Goal: Information Seeking & Learning: Learn about a topic

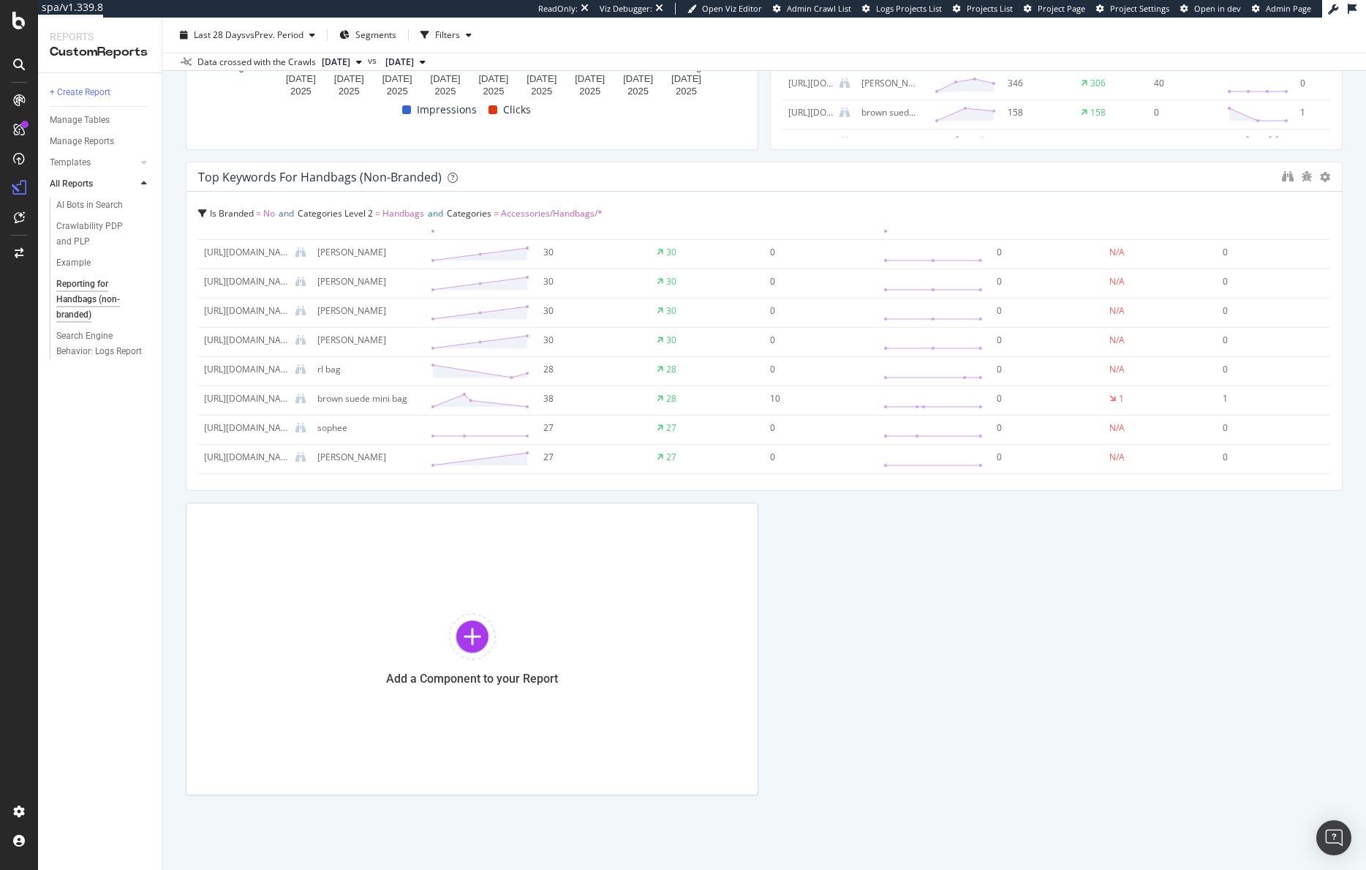
scroll to position [1253, 0]
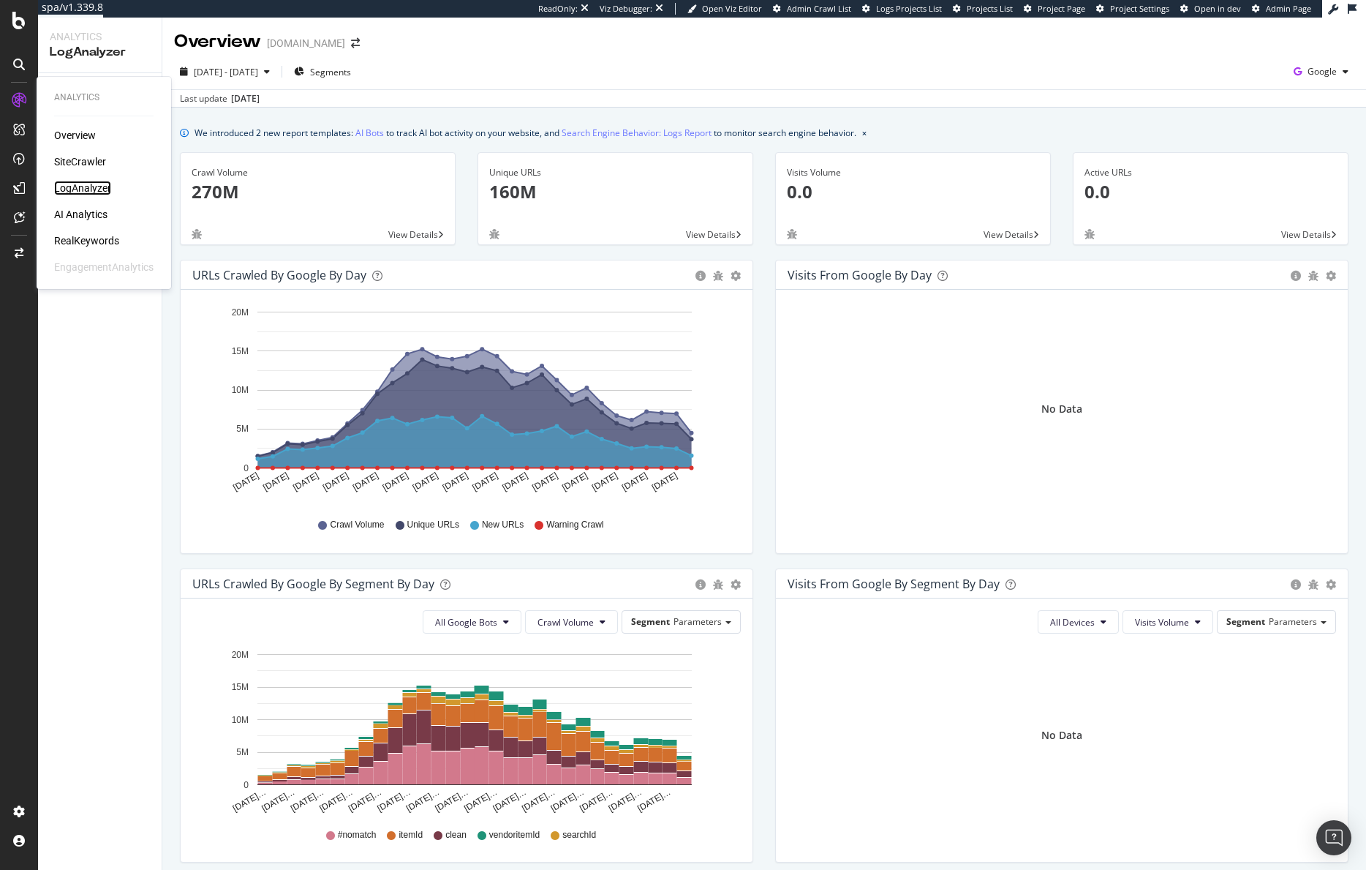
click at [94, 186] on div "LogAnalyzer" at bounding box center [82, 188] width 57 height 15
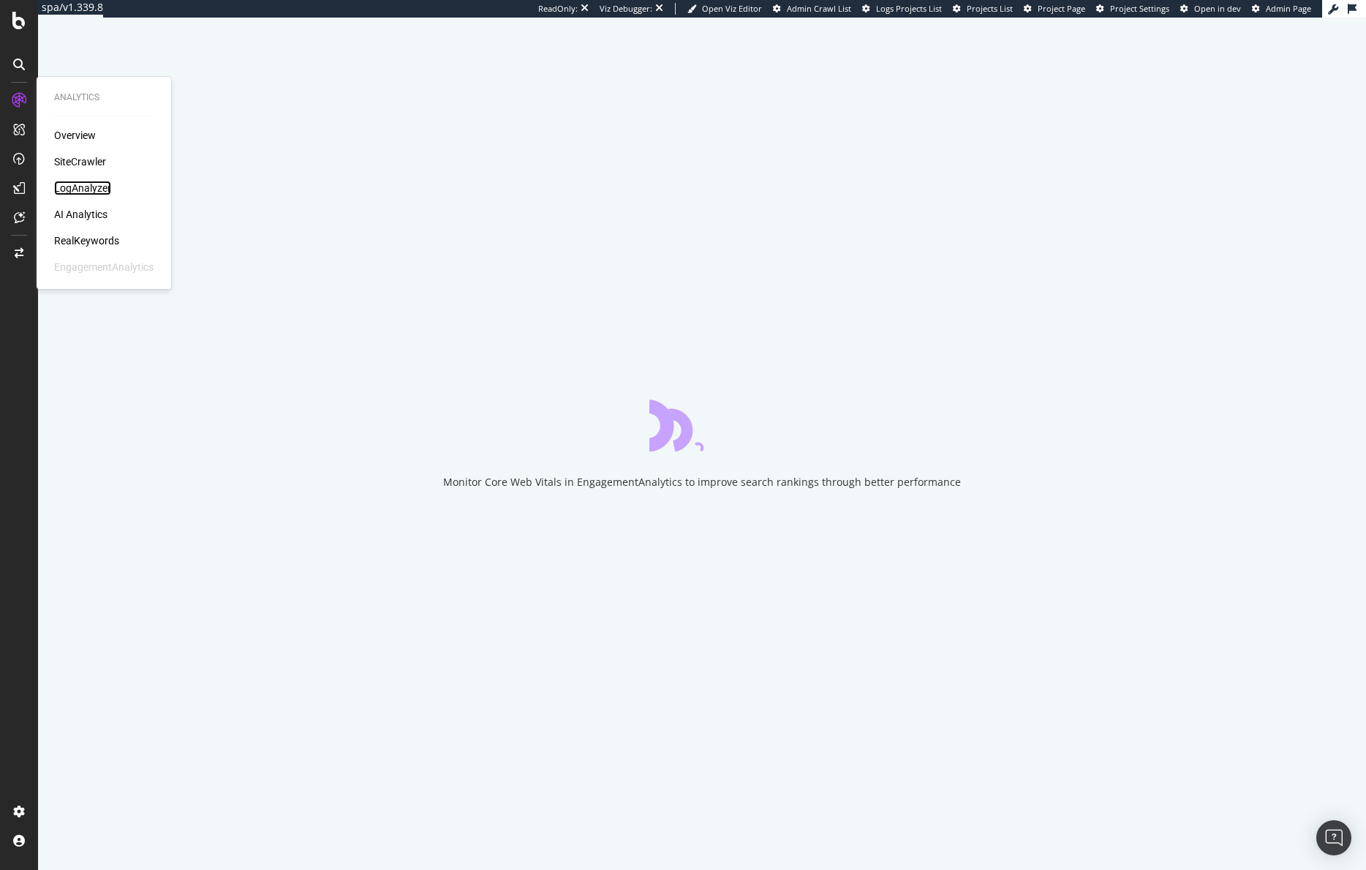
click at [76, 190] on div "LogAnalyzer" at bounding box center [82, 188] width 57 height 15
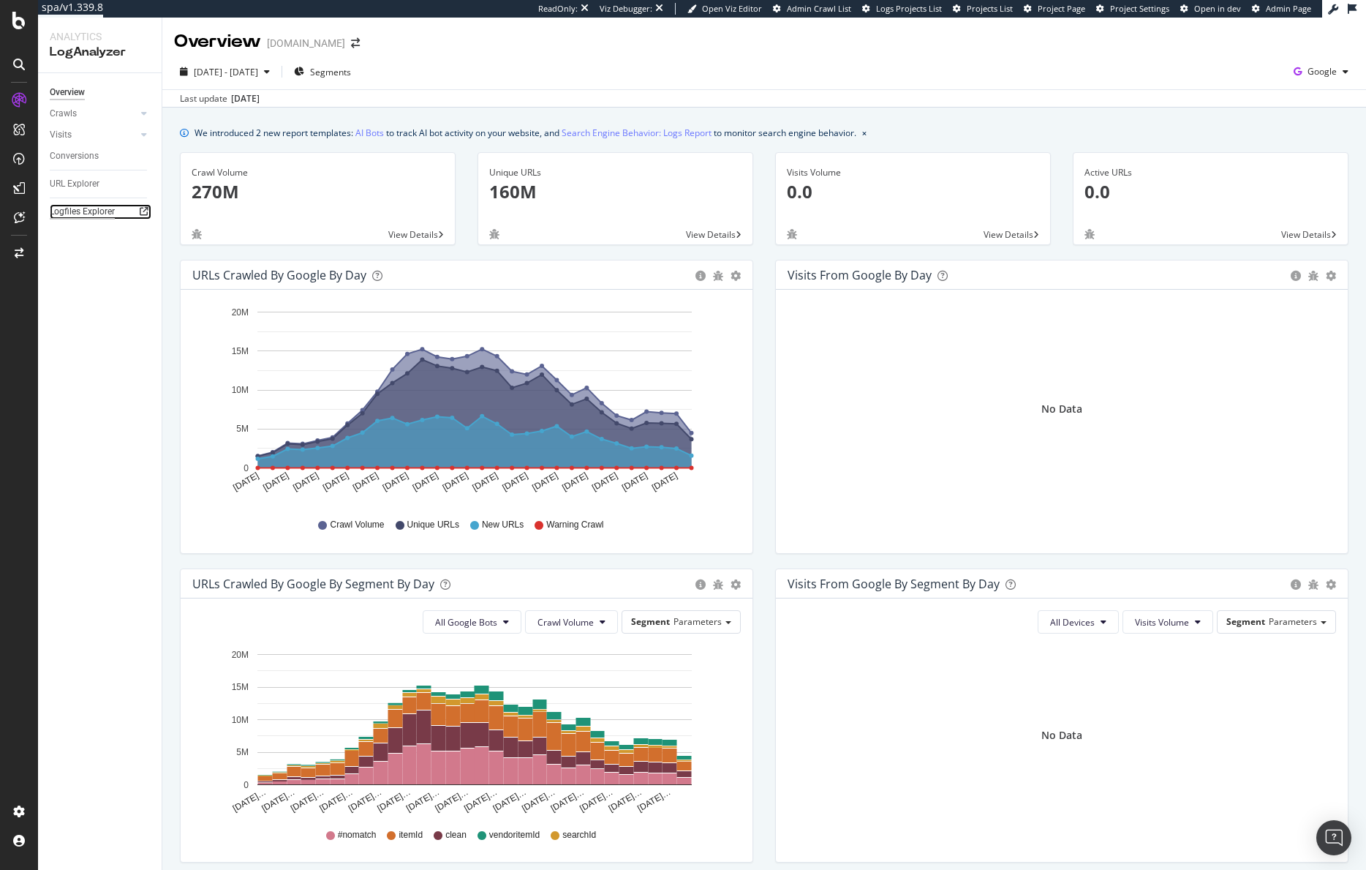
click at [93, 214] on div "Logfiles Explorer" at bounding box center [82, 211] width 65 height 15
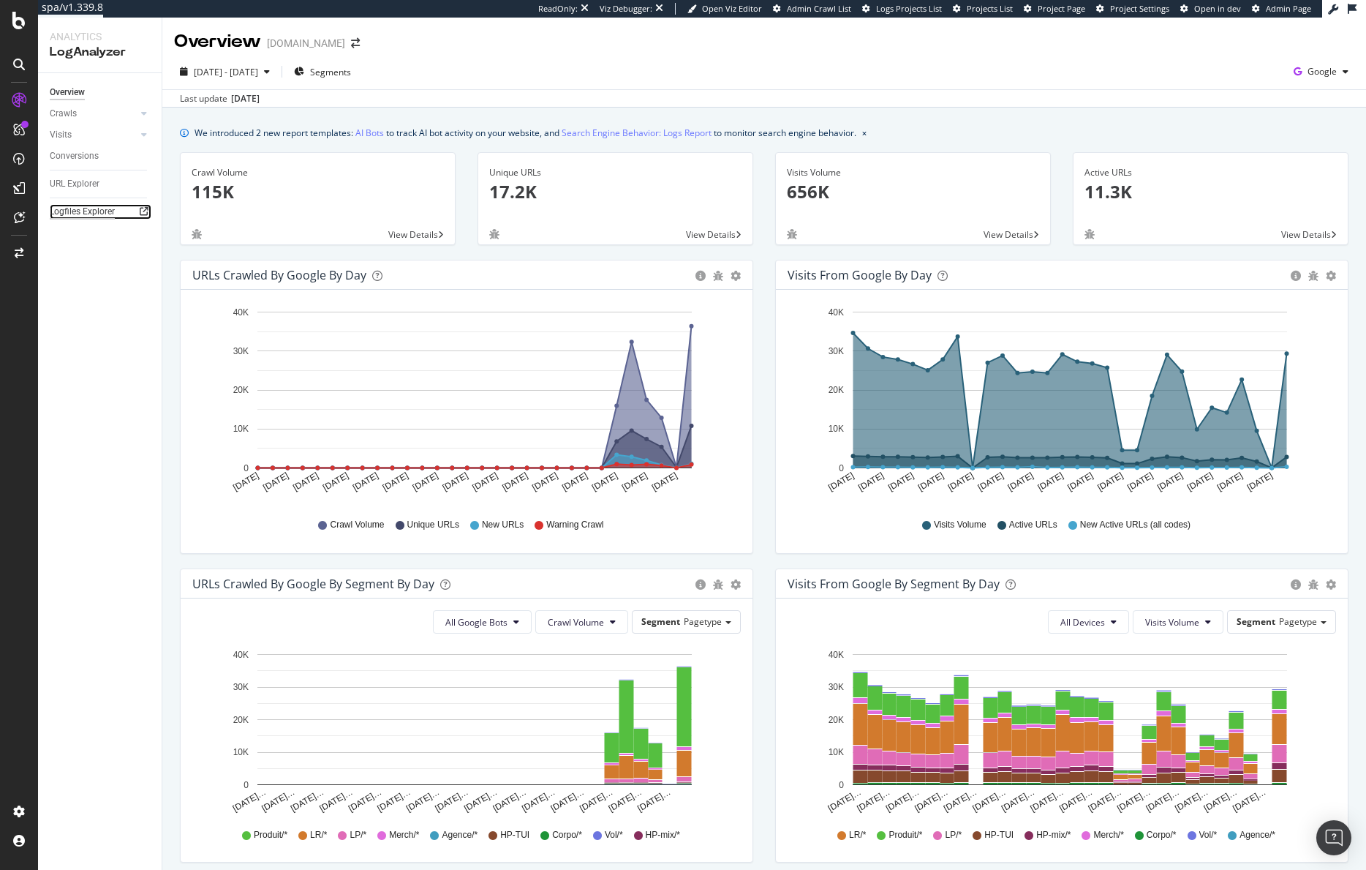
click at [86, 209] on div "Logfiles Explorer" at bounding box center [82, 211] width 65 height 15
